Goal: Task Accomplishment & Management: Manage account settings

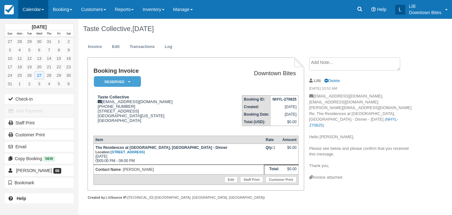
click at [32, 7] on link "Calendar" at bounding box center [33, 9] width 30 height 19
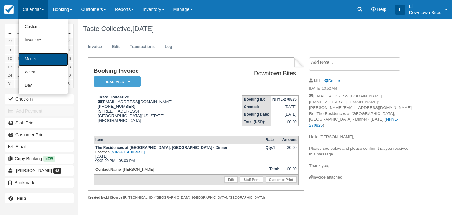
click at [37, 58] on link "Month" at bounding box center [44, 59] width 50 height 13
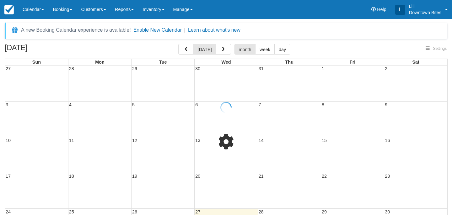
select select
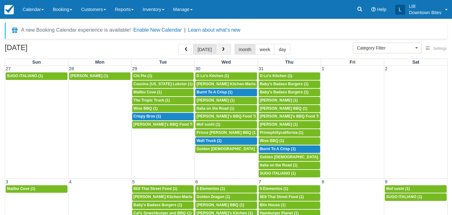
click at [224, 49] on span "button" at bounding box center [223, 49] width 4 height 4
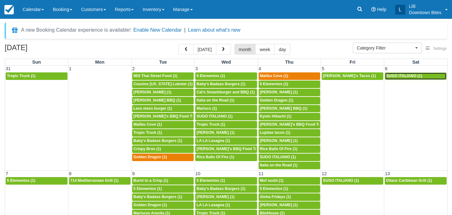
click at [414, 76] on span "SUGO ITALIANO (1)" at bounding box center [404, 76] width 36 height 4
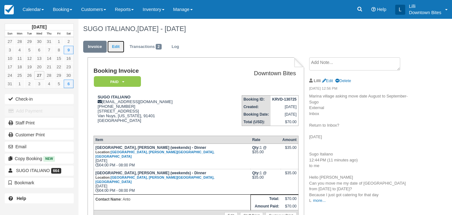
click at [117, 46] on link "Edit" at bounding box center [115, 47] width 17 height 12
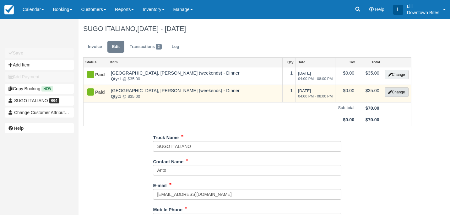
click at [391, 93] on button "Change" at bounding box center [397, 92] width 24 height 9
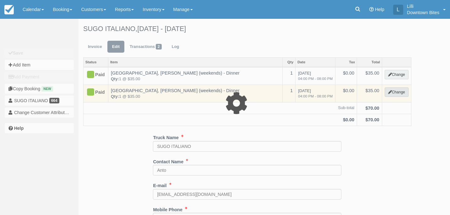
select select "2"
type input "35.00"
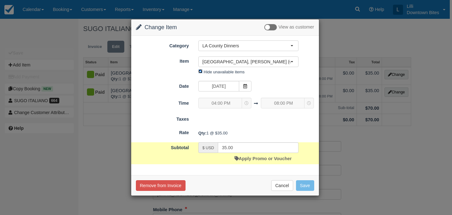
click at [199, 73] on input "Hide unavailable items" at bounding box center [200, 71] width 4 height 4
checkbox input "false"
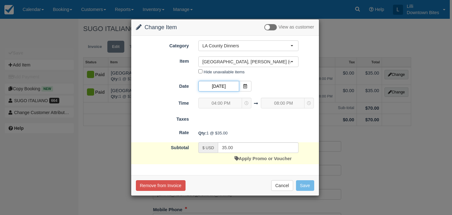
click at [225, 88] on input "09/06/25" at bounding box center [218, 86] width 41 height 11
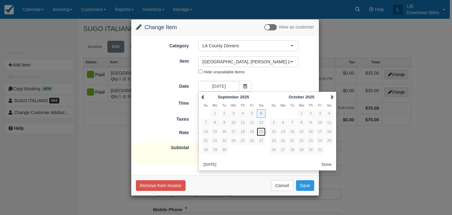
click at [261, 131] on link "20" at bounding box center [261, 132] width 8 height 8
type input "09/20/25"
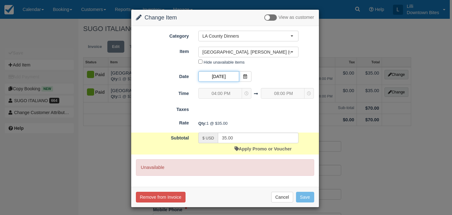
click at [228, 74] on input "09/20/25" at bounding box center [218, 76] width 41 height 11
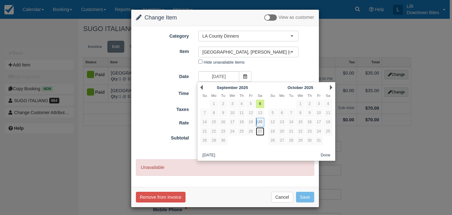
click at [260, 132] on link "27" at bounding box center [260, 131] width 8 height 8
type input "09/27/25"
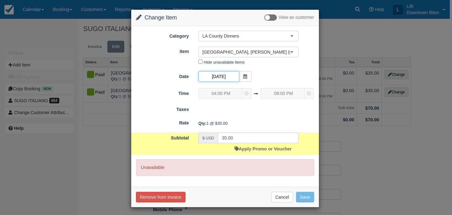
click at [230, 75] on input "09/27/25" at bounding box center [218, 76] width 41 height 11
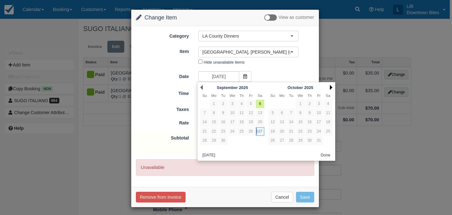
click at [330, 87] on link "Next" at bounding box center [331, 87] width 3 height 5
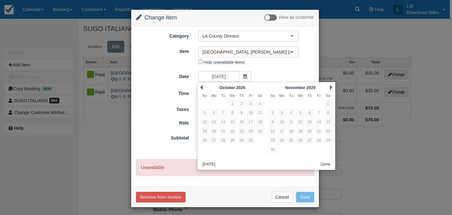
click at [287, 65] on div "Nothing selected Mariners Village, Marina Del Rey (weekends) - Dinner 88 At Alh…" at bounding box center [249, 57] width 110 height 21
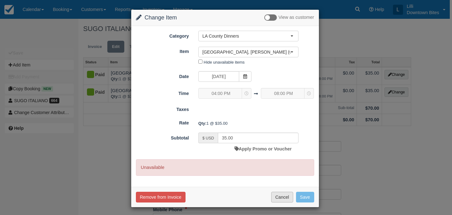
click at [283, 200] on button "Cancel" at bounding box center [282, 197] width 22 height 11
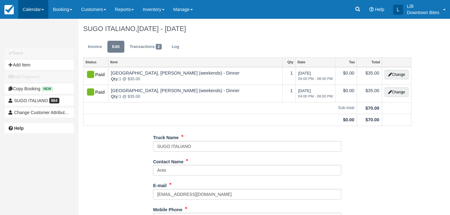
click at [28, 7] on link "Calendar" at bounding box center [33, 9] width 30 height 19
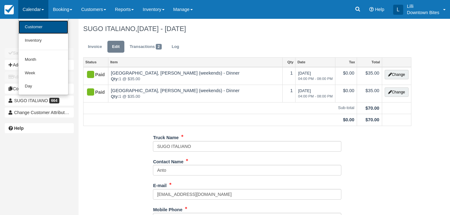
click at [42, 27] on link "Customer" at bounding box center [44, 26] width 50 height 13
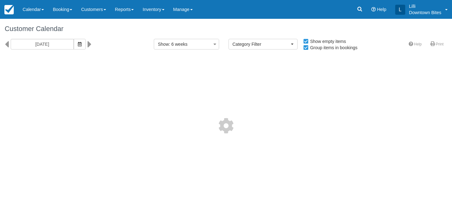
select select
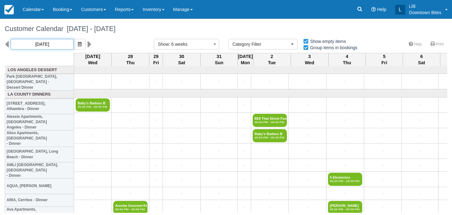
click at [48, 43] on input "[DATE]" at bounding box center [42, 44] width 63 height 11
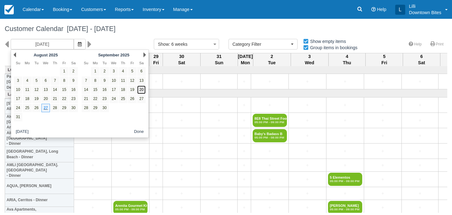
click at [143, 88] on link "20" at bounding box center [141, 90] width 8 height 8
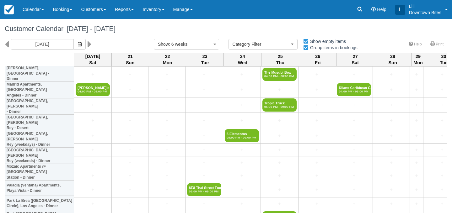
scroll to position [595, 0]
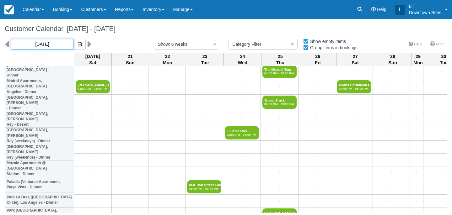
click at [43, 48] on input "09/20/25" at bounding box center [42, 44] width 63 height 11
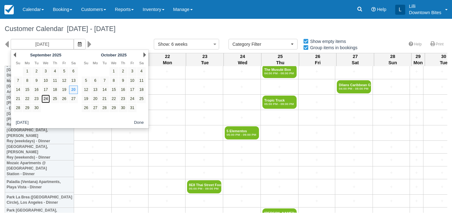
click at [47, 99] on link "24" at bounding box center [45, 99] width 8 height 8
type input "[DATE]"
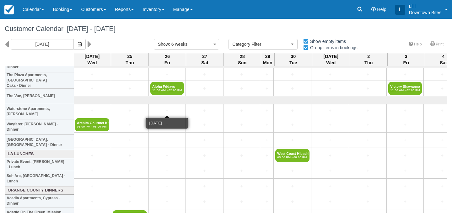
scroll to position [915, 1]
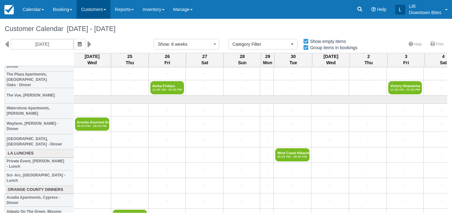
click at [93, 9] on link "Customers" at bounding box center [94, 9] width 34 height 19
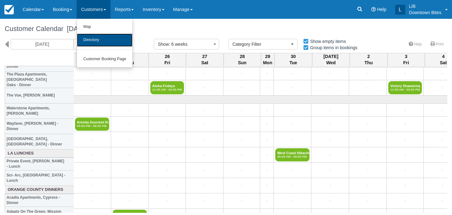
click at [98, 43] on link "Directory" at bounding box center [105, 40] width 56 height 13
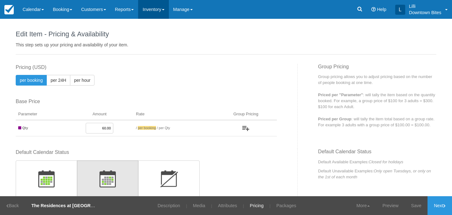
scroll to position [216, 0]
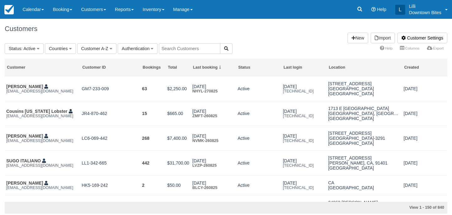
click at [183, 49] on input "text" at bounding box center [190, 48] width 62 height 11
type input "philly"
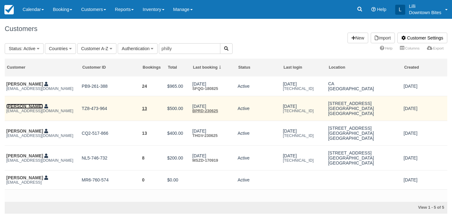
click at [25, 108] on link "[PERSON_NAME]" at bounding box center [24, 106] width 37 height 5
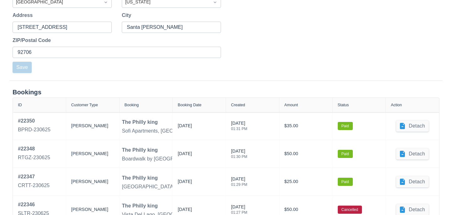
scroll to position [223, 0]
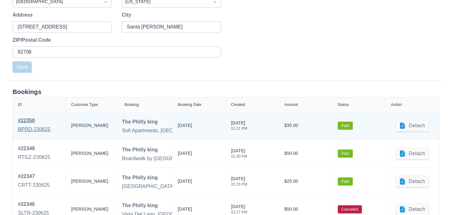
click at [30, 123] on div "# 22350" at bounding box center [34, 121] width 33 height 8
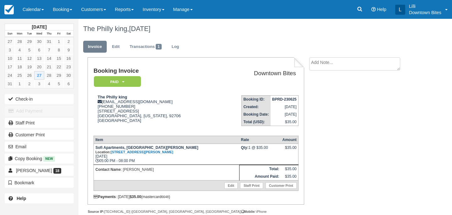
click at [317, 63] on textarea at bounding box center [354, 63] width 91 height 13
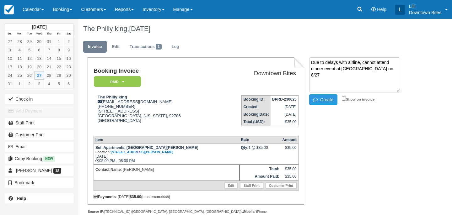
type textarea "Due to delays with airline, cannot attend dinner event at [GEOGRAPHIC_DATA] on …"
click at [343, 100] on input "Show on invoice" at bounding box center [344, 99] width 4 height 4
checkbox input "true"
click at [329, 100] on button "Create" at bounding box center [323, 99] width 28 height 11
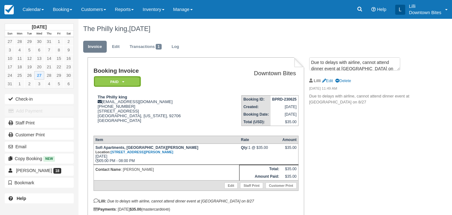
click at [122, 80] on icon at bounding box center [123, 82] width 2 height 4
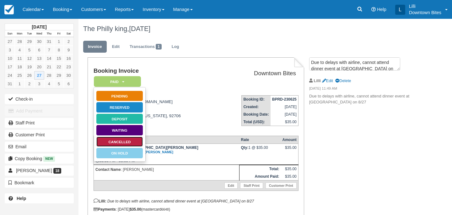
click at [123, 141] on link "Cancelled" at bounding box center [119, 142] width 47 height 11
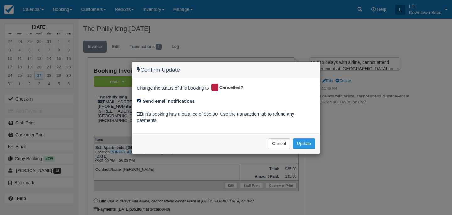
click at [138, 100] on input "Send email notifications" at bounding box center [139, 101] width 4 height 4
checkbox input "false"
click at [303, 144] on button "Update" at bounding box center [304, 143] width 22 height 11
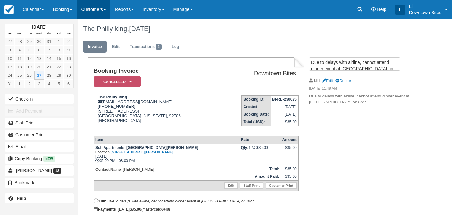
click at [93, 13] on link "Customers" at bounding box center [94, 9] width 34 height 19
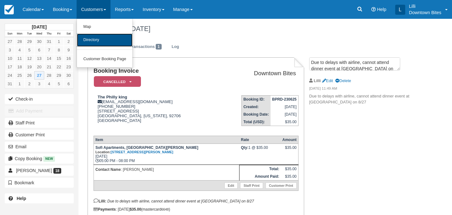
click at [96, 43] on link "Directory" at bounding box center [105, 40] width 56 height 13
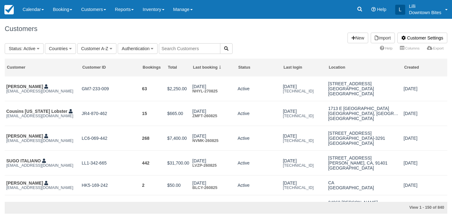
click at [199, 49] on input "text" at bounding box center [190, 48] width 62 height 11
type input "lalo"
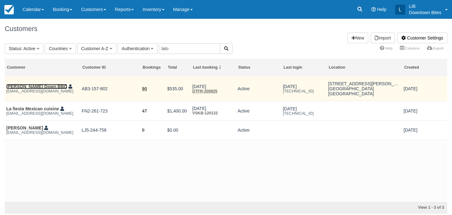
click at [23, 85] on link "[PERSON_NAME] Down BBQ" at bounding box center [36, 86] width 61 height 5
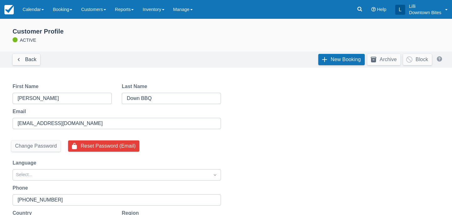
select select "50"
click at [347, 59] on link "New Booking" at bounding box center [341, 59] width 46 height 11
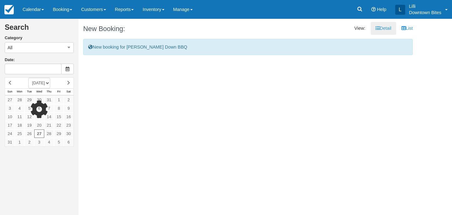
type input "[DATE]"
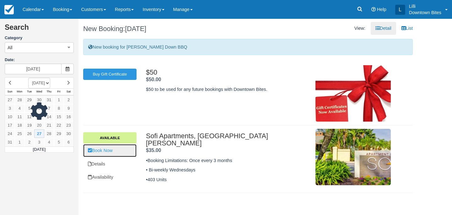
click at [109, 151] on link "Book Now" at bounding box center [109, 150] width 53 height 13
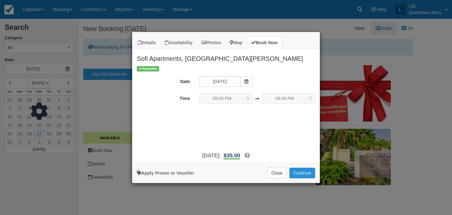
click at [306, 172] on button "Continue" at bounding box center [302, 173] width 26 height 11
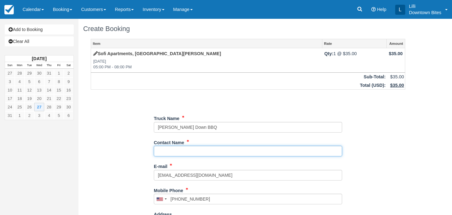
click at [184, 153] on input "Contact Name" at bounding box center [248, 151] width 188 height 11
type input "Alex"
type input "[PHONE_NUMBER]"
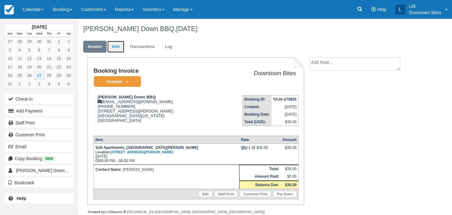
click at [115, 43] on link "Edit" at bounding box center [115, 47] width 17 height 12
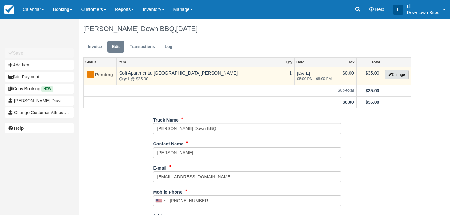
click at [404, 77] on button "Change" at bounding box center [397, 74] width 24 height 9
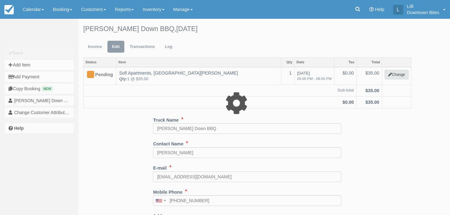
select select "4"
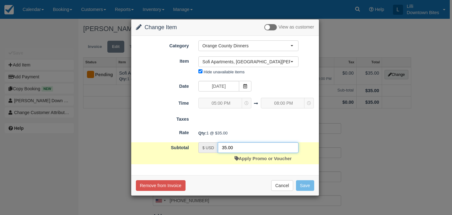
click at [228, 148] on input "35.00" at bounding box center [258, 148] width 81 height 11
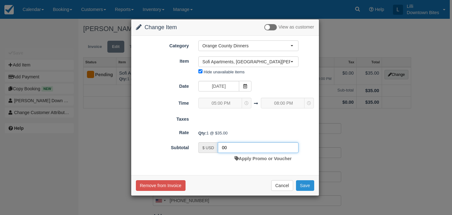
type input "00"
click at [302, 185] on button "Save" at bounding box center [305, 185] width 18 height 11
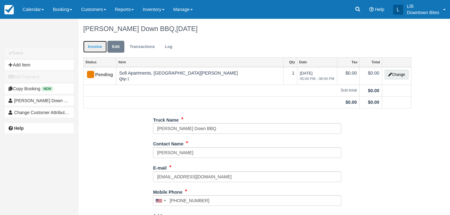
click at [97, 49] on link "Invoice" at bounding box center [95, 47] width 24 height 12
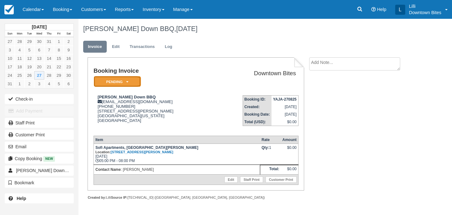
click at [127, 84] on em "Pending" at bounding box center [117, 81] width 47 height 11
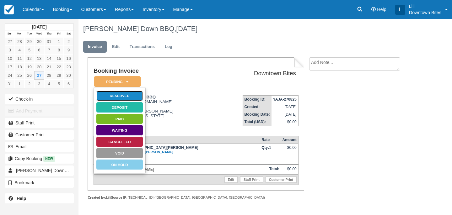
click at [135, 96] on link "Reserved" at bounding box center [119, 96] width 47 height 11
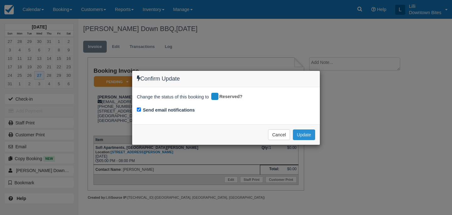
click at [307, 135] on button "Update" at bounding box center [304, 135] width 22 height 11
